Goal: Information Seeking & Learning: Check status

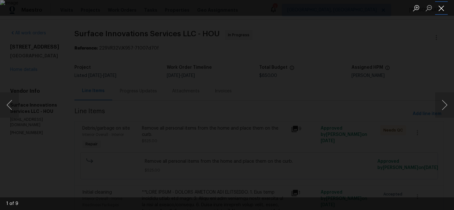
click at [442, 9] on button "Close lightbox" at bounding box center [441, 8] width 13 height 11
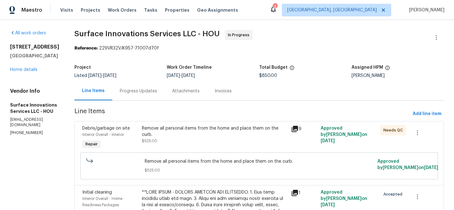
click at [298, 127] on icon at bounding box center [295, 129] width 6 height 6
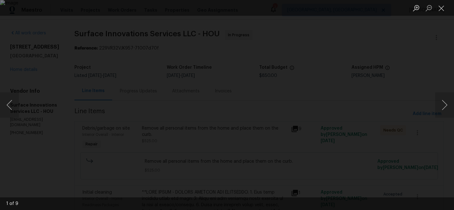
click at [302, 127] on img "Lightbox" at bounding box center [227, 105] width 454 height 210
click at [305, 114] on img "Lightbox" at bounding box center [227, 105] width 454 height 210
click at [423, 59] on div "Lightbox" at bounding box center [227, 105] width 454 height 210
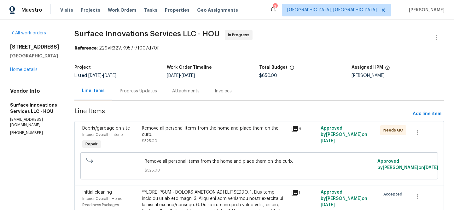
click at [298, 127] on icon at bounding box center [295, 129] width 6 height 6
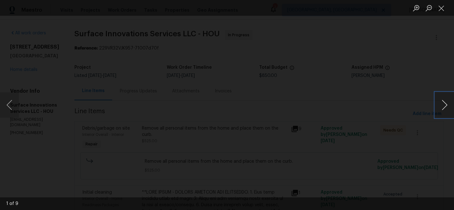
click at [450, 110] on button "Next image" at bounding box center [444, 104] width 19 height 25
click at [167, 140] on img "Lightbox" at bounding box center [252, 61] width 831 height 384
click at [442, 108] on button "Next image" at bounding box center [444, 104] width 19 height 25
click at [449, 112] on button "Next image" at bounding box center [444, 104] width 19 height 25
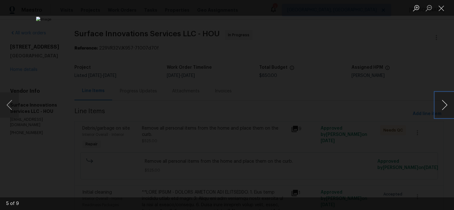
click at [446, 109] on button "Next image" at bounding box center [444, 104] width 19 height 25
click at [449, 112] on button "Next image" at bounding box center [444, 104] width 19 height 25
click at [439, 109] on button "Next image" at bounding box center [444, 104] width 19 height 25
click at [441, 108] on button "Next image" at bounding box center [444, 104] width 19 height 25
click at [445, 109] on button "Next image" at bounding box center [444, 104] width 19 height 25
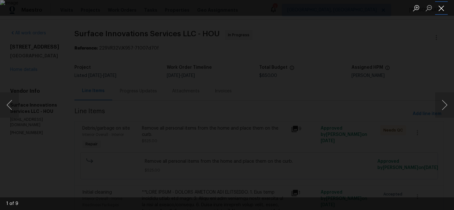
click at [441, 9] on button "Close lightbox" at bounding box center [441, 8] width 13 height 11
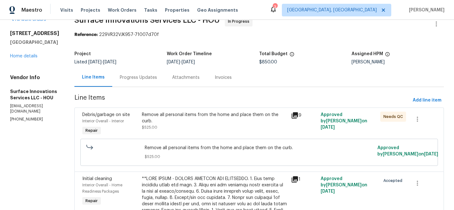
scroll to position [44, 0]
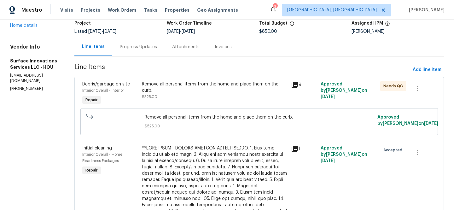
click at [298, 148] on icon at bounding box center [295, 149] width 6 height 6
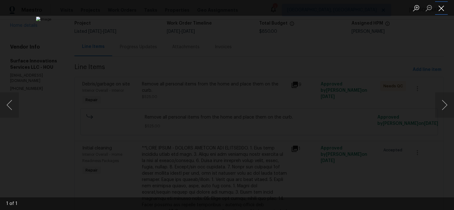
click at [439, 7] on button "Close lightbox" at bounding box center [441, 8] width 13 height 11
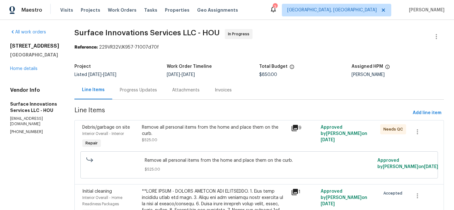
scroll to position [0, 0]
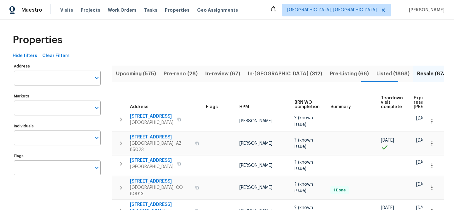
click at [71, 82] on input "Address" at bounding box center [52, 78] width 77 height 15
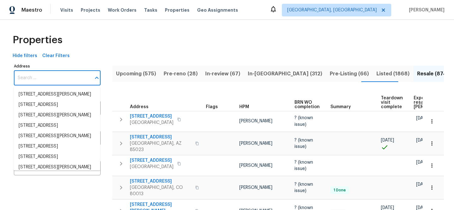
click at [70, 81] on input "Address" at bounding box center [52, 78] width 77 height 15
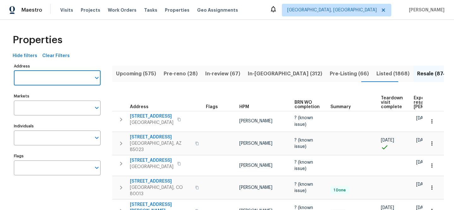
click at [70, 81] on input "Address" at bounding box center [52, 78] width 77 height 15
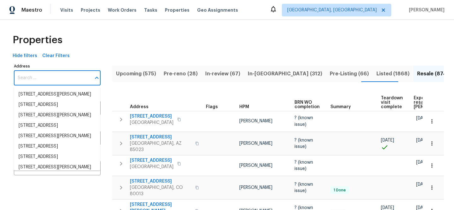
paste input "[STREET_ADDRESS]"
type input "[STREET_ADDRESS]"
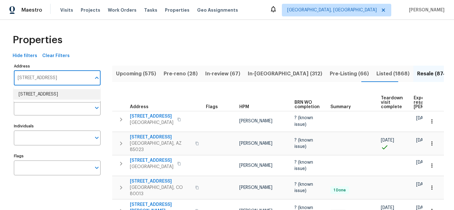
click at [52, 94] on li "[STREET_ADDRESS]" at bounding box center [57, 94] width 87 height 10
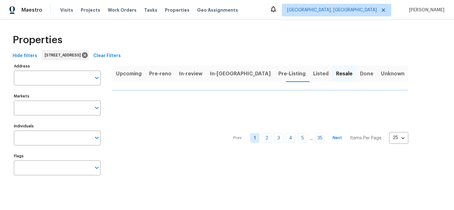
type input "[STREET_ADDRESS]"
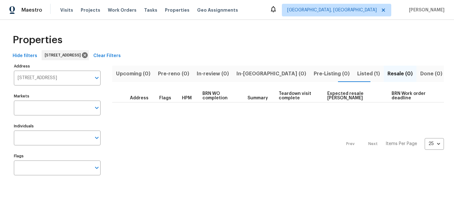
click at [357, 73] on span "Listed (1)" at bounding box center [368, 73] width 23 height 9
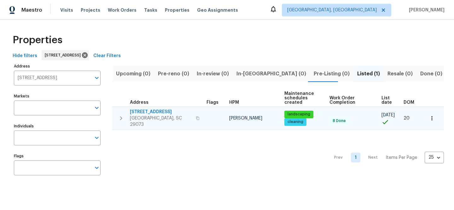
click at [150, 110] on span "[STREET_ADDRESS]" at bounding box center [161, 112] width 62 height 6
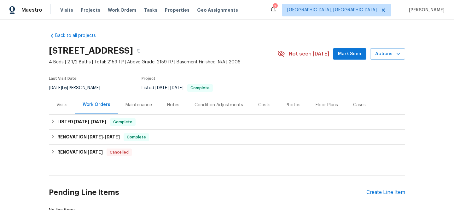
click at [59, 103] on div "Visits" at bounding box center [61, 105] width 11 height 6
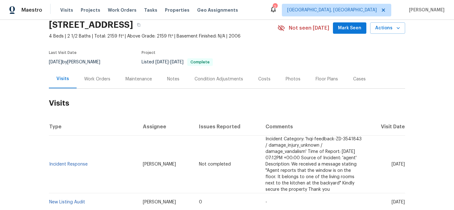
scroll to position [54, 0]
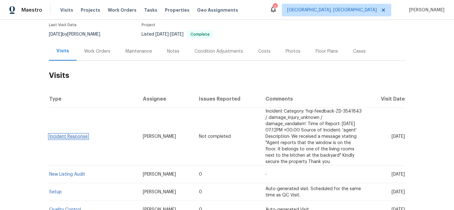
click at [71, 137] on link "Incident Response" at bounding box center [68, 136] width 38 height 4
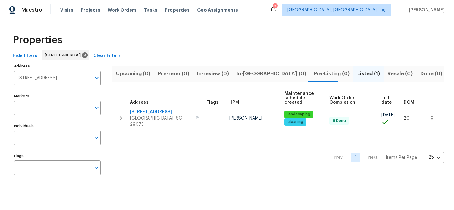
click at [121, 57] on span "Clear Filters" at bounding box center [106, 56] width 27 height 8
